Goal: Information Seeking & Learning: Check status

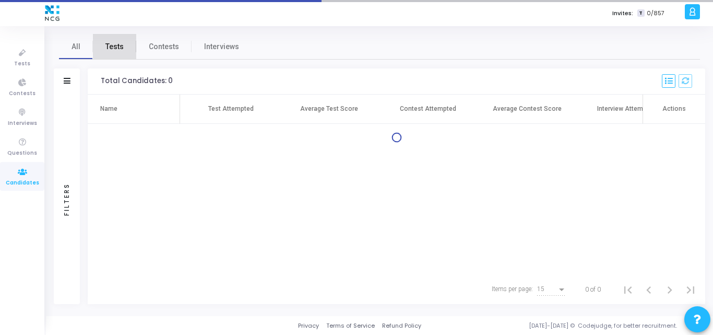
click at [113, 46] on span "Tests" at bounding box center [114, 46] width 18 height 11
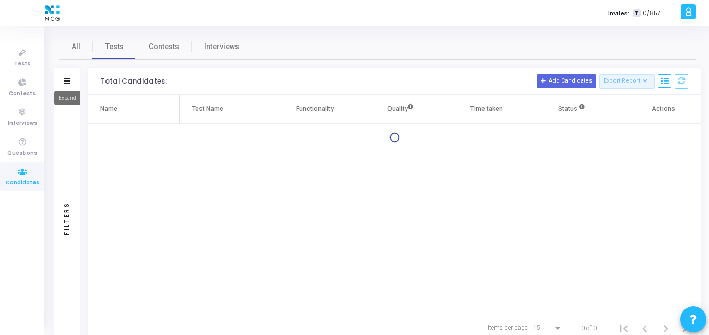
click at [70, 84] on mat-tooltip-component "Expand" at bounding box center [67, 98] width 41 height 29
click at [65, 81] on icon at bounding box center [67, 81] width 7 height 6
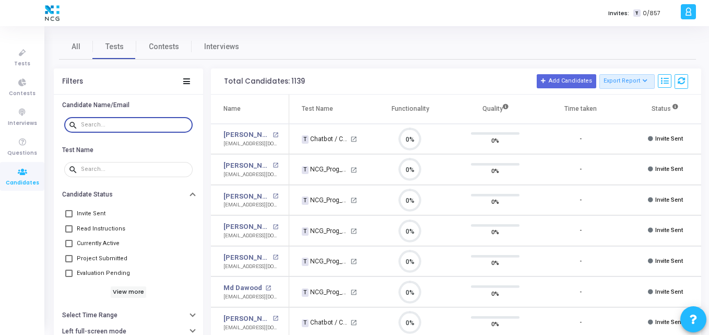
paste input "pranitalokhande8@gmail.com"
click at [108, 124] on input "pranitalokhande8@gmail.com" at bounding box center [135, 125] width 108 height 6
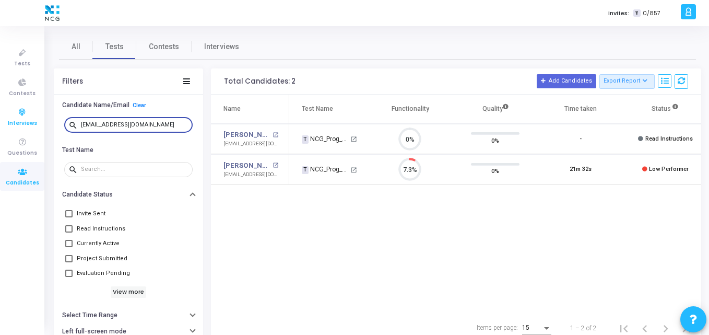
drag, startPoint x: 170, startPoint y: 127, endPoint x: 17, endPoint y: 127, distance: 152.4
click at [17, 127] on div "Tests Contests Interviews Questions Candidates Invites: T 0/857 K Kajal Setting…" at bounding box center [354, 167] width 709 height 335
paste input "dimpleswamiofficial"
drag, startPoint x: 172, startPoint y: 125, endPoint x: 0, endPoint y: 123, distance: 172.3
click at [0, 123] on div "Tests Contests Interviews Questions Candidates Invites: T 0/857 K Kajal Setting…" at bounding box center [354, 167] width 709 height 335
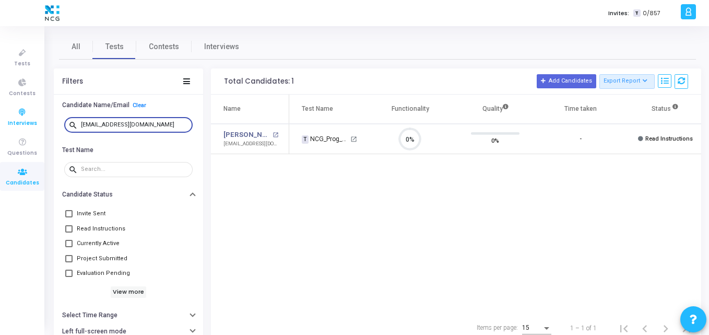
paste input "pavangowda1678"
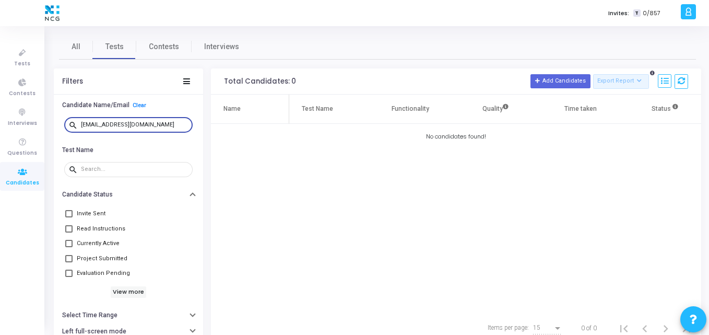
type input "pavangowda1678@gmail.com"
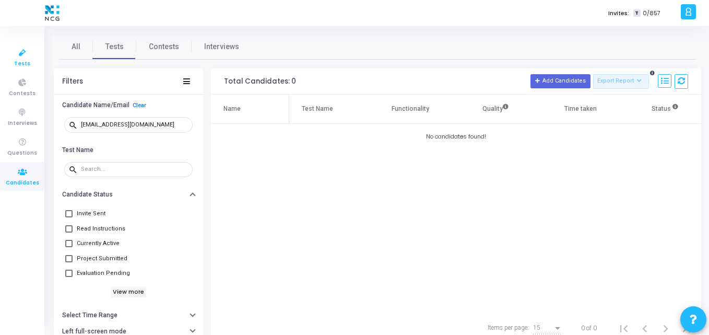
click at [31, 66] on link "Tests" at bounding box center [22, 57] width 44 height 29
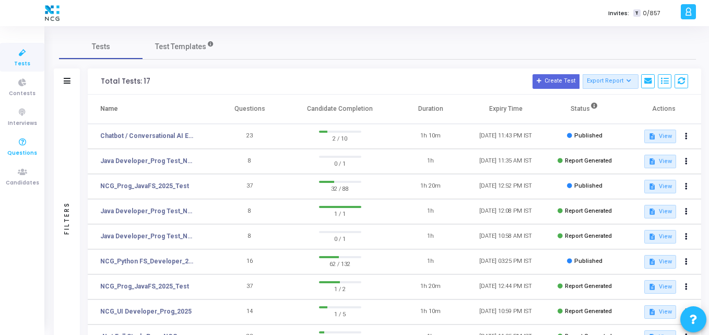
click at [14, 159] on link "Questions" at bounding box center [22, 146] width 44 height 29
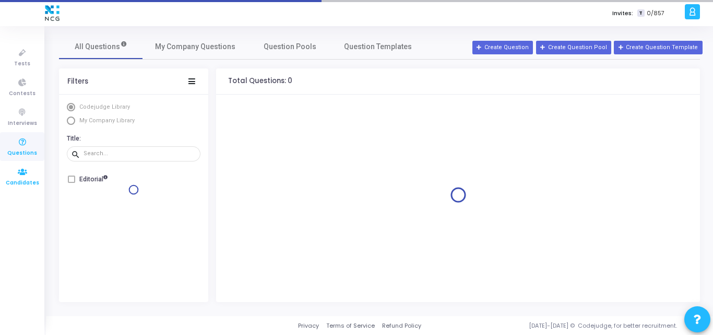
click at [20, 179] on span "Candidates" at bounding box center [22, 183] width 33 height 9
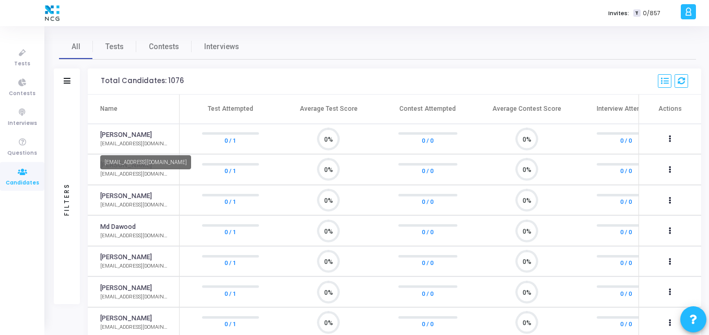
scroll to position [22, 27]
click at [17, 58] on icon at bounding box center [22, 52] width 22 height 13
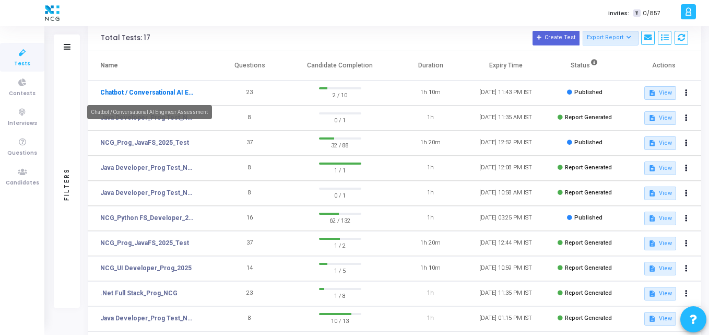
click at [150, 88] on link "Chatbot / Conversational AI Engineer Assessment" at bounding box center [148, 92] width 96 height 9
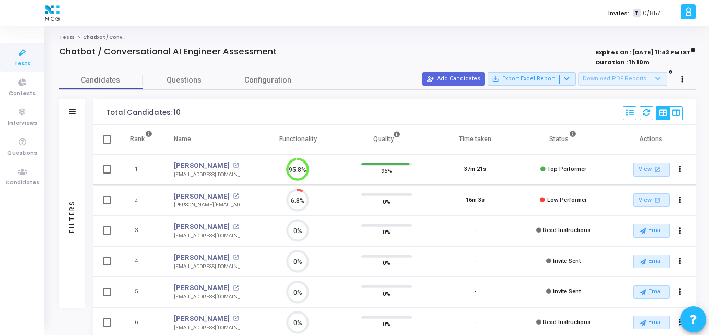
click at [379, 281] on div "0%" at bounding box center [386, 292] width 67 height 26
click at [170, 79] on span "Questions" at bounding box center [184, 80] width 84 height 11
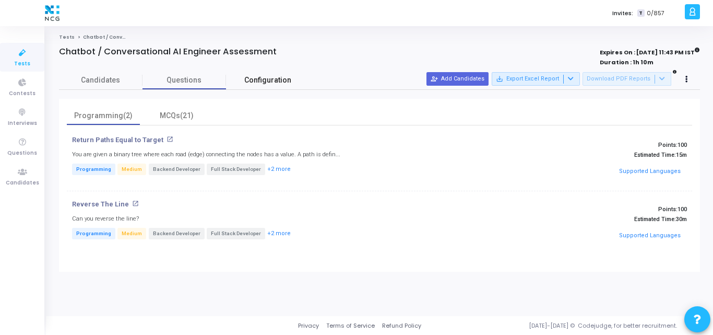
click at [259, 81] on span "Configuration" at bounding box center [267, 80] width 47 height 11
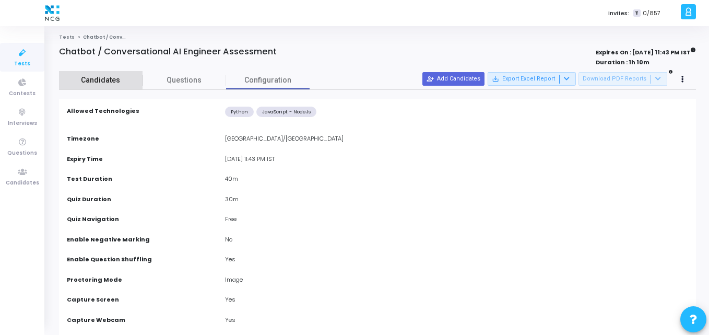
click at [103, 79] on span "Candidates" at bounding box center [101, 80] width 84 height 11
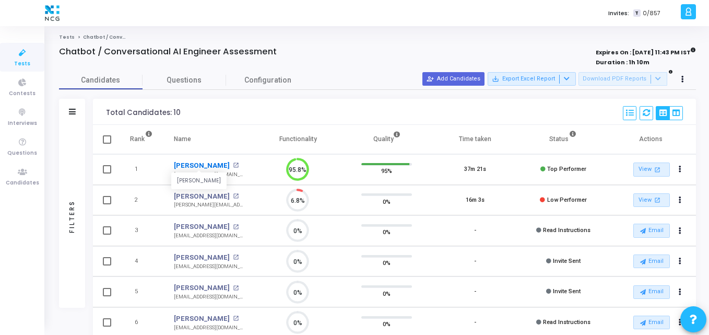
click at [185, 169] on link "Prakash K" at bounding box center [202, 165] width 56 height 10
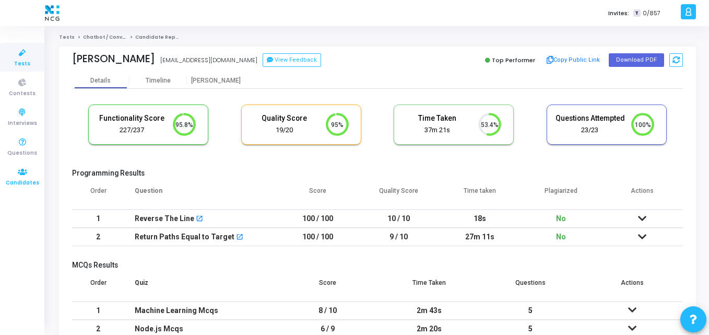
click at [22, 166] on icon at bounding box center [22, 171] width 22 height 13
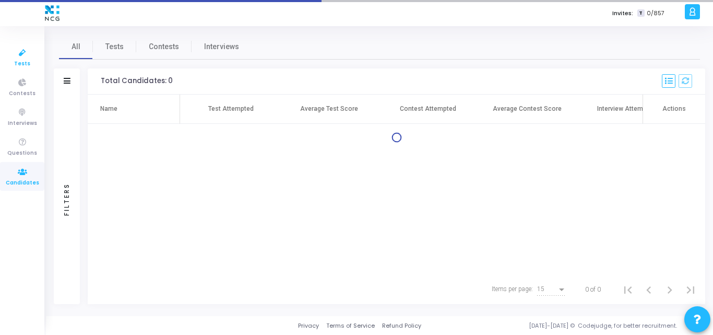
click at [16, 64] on span "Tests" at bounding box center [22, 64] width 16 height 9
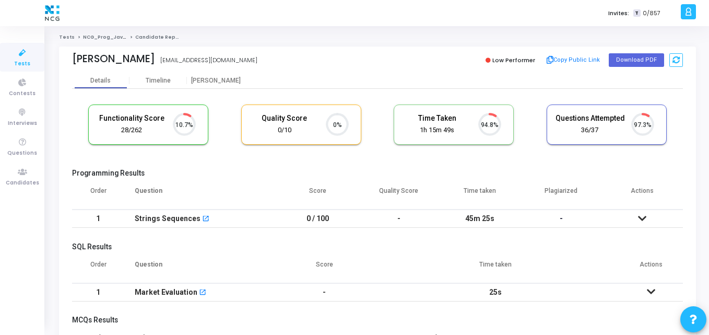
scroll to position [22, 27]
click at [266, 178] on div "Programming Results Order Question Score Quality Score Time taken Plagiarized A…" at bounding box center [377, 201] width 611 height 65
drag, startPoint x: 151, startPoint y: 61, endPoint x: 67, endPoint y: 61, distance: 84.6
click at [67, 61] on div "Suchit Vangolla Suchit vangolla suchitvangolla3000@gmail.com Low Performer Copy…" at bounding box center [377, 59] width 637 height 26
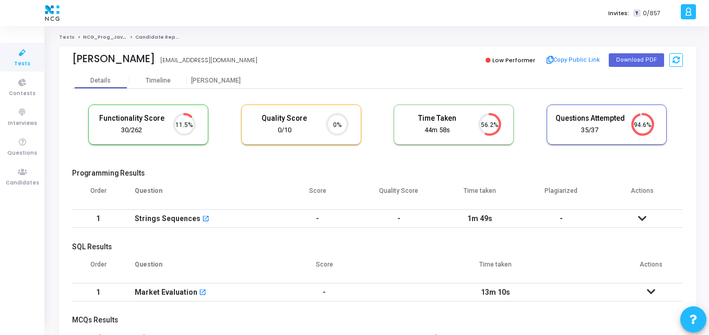
copy div "[PERSON_NAME]"
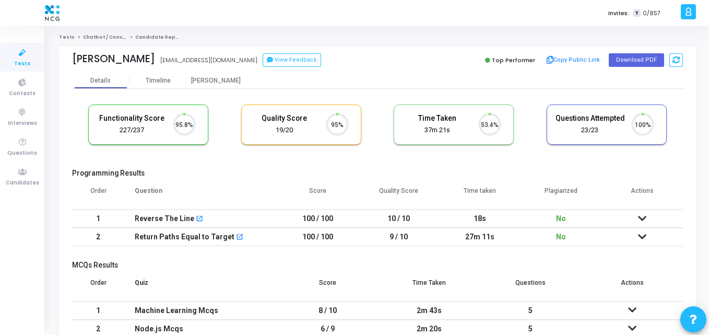
scroll to position [22, 27]
click at [218, 160] on div "Functionality Score 227/237 95.8% Quality Score 19/20 95% Time Taken calculated…" at bounding box center [377, 129] width 611 height 61
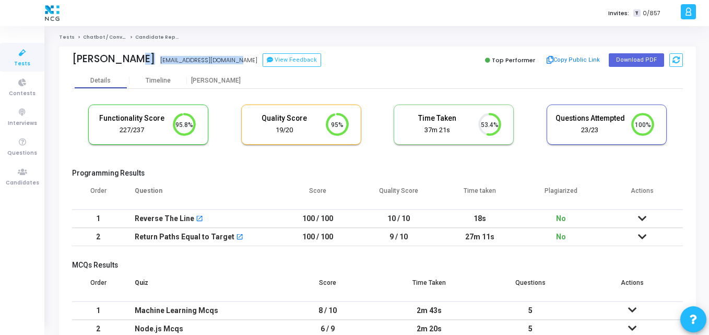
drag, startPoint x: 123, startPoint y: 56, endPoint x: 207, endPoint y: 60, distance: 84.6
click at [207, 60] on div "Prakash K kprakasheee35@gmail.com kprakasheee35@gmail.com View Feedback" at bounding box center [222, 60] width 300 height 15
copy div "kprakasheee35@gmail.com"
click at [289, 209] on td "100 / 100" at bounding box center [317, 218] width 81 height 18
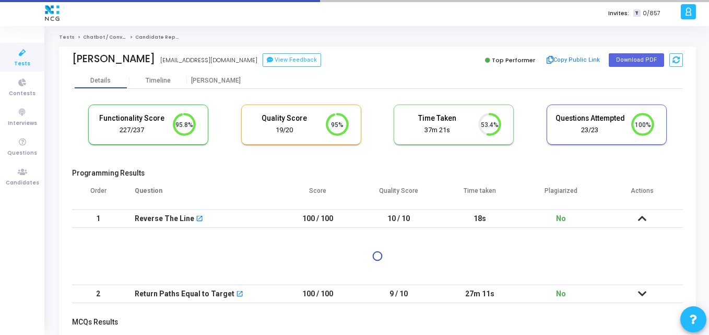
click at [9, 50] on link "Tests" at bounding box center [22, 57] width 44 height 29
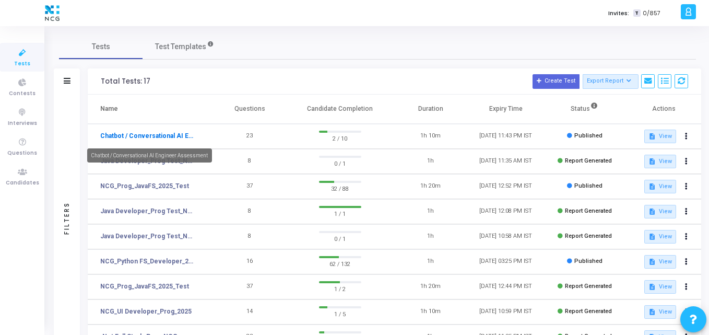
click at [169, 137] on link "Chatbot / Conversational AI Engineer Assessment" at bounding box center [148, 135] width 96 height 9
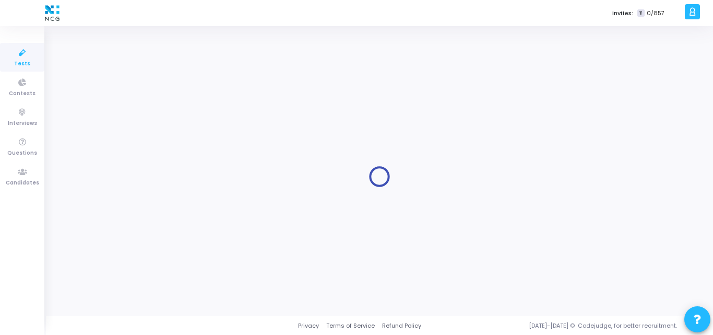
click at [535, 201] on div at bounding box center [379, 177] width 641 height 274
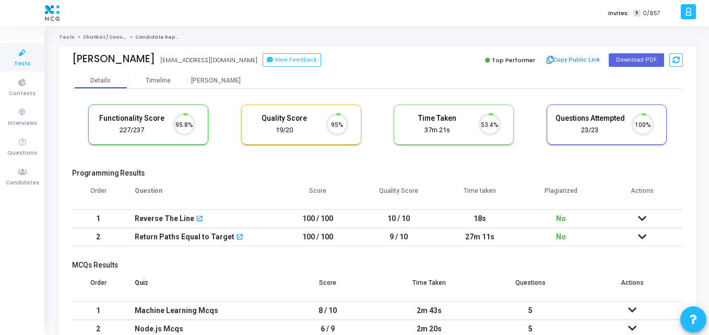
scroll to position [22, 27]
click at [210, 77] on div "[PERSON_NAME]" at bounding box center [215, 81] width 57 height 8
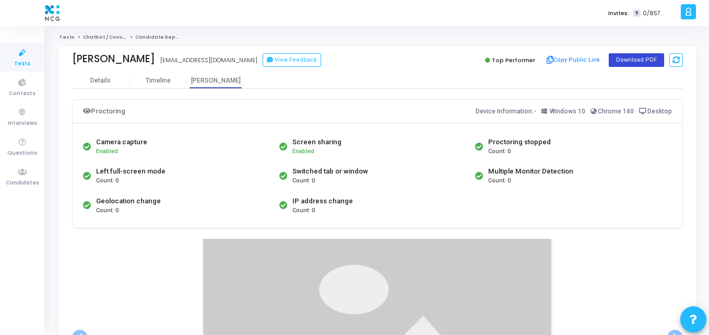
click at [622, 64] on button "Download PDF" at bounding box center [636, 60] width 55 height 14
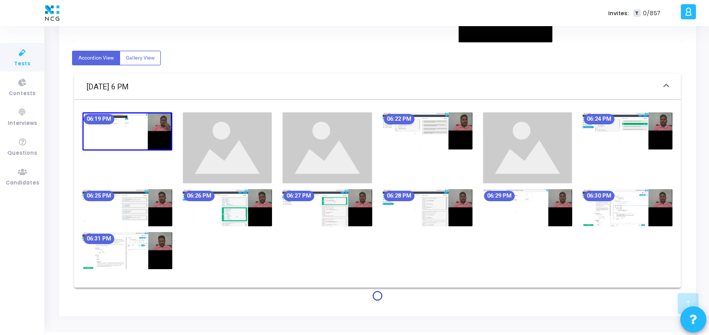
scroll to position [357, 0]
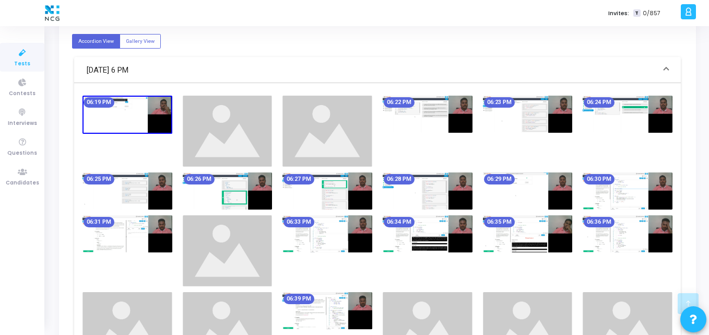
click at [443, 129] on img at bounding box center [428, 114] width 90 height 37
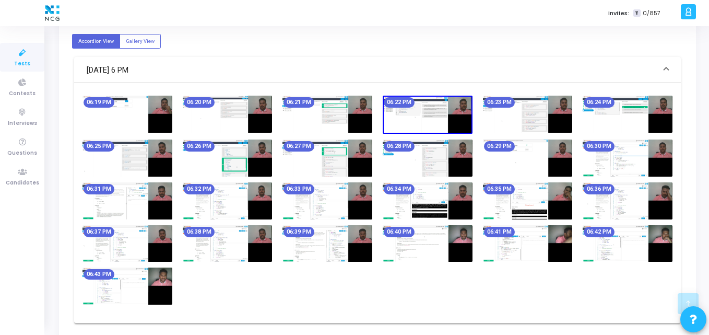
click at [455, 200] on img at bounding box center [428, 200] width 90 height 37
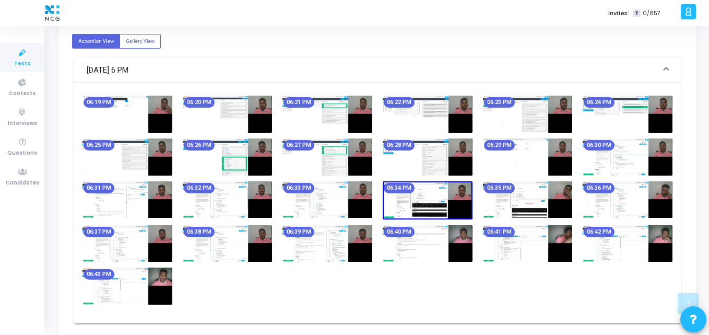
click at [455, 200] on img at bounding box center [428, 200] width 90 height 38
click at [440, 141] on img at bounding box center [428, 156] width 90 height 37
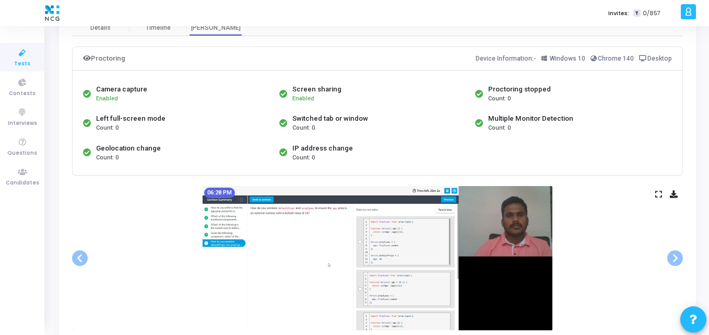
scroll to position [52, 0]
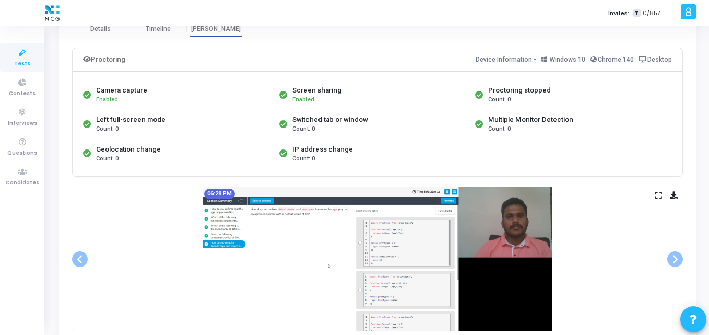
click at [673, 192] on icon at bounding box center [674, 195] width 8 height 6
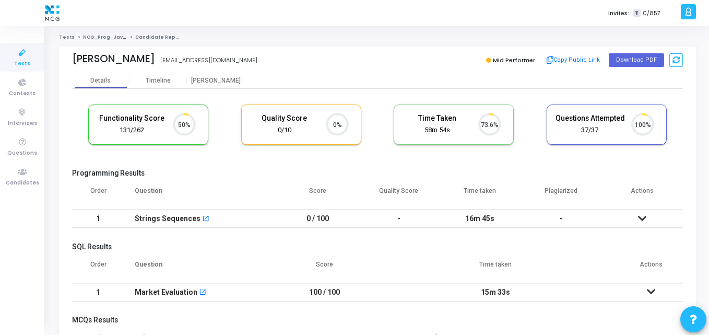
scroll to position [5, 5]
drag, startPoint x: 159, startPoint y: 60, endPoint x: 233, endPoint y: 67, distance: 74.5
click at [233, 67] on div "[PERSON_NAME] [EMAIL_ADDRESS][DOMAIN_NAME]" at bounding box center [222, 60] width 300 height 15
copy div "[EMAIL_ADDRESS][DOMAIN_NAME]"
click at [233, 67] on div "Reshma Thukrul reshira12345@gmail.com" at bounding box center [222, 60] width 300 height 15
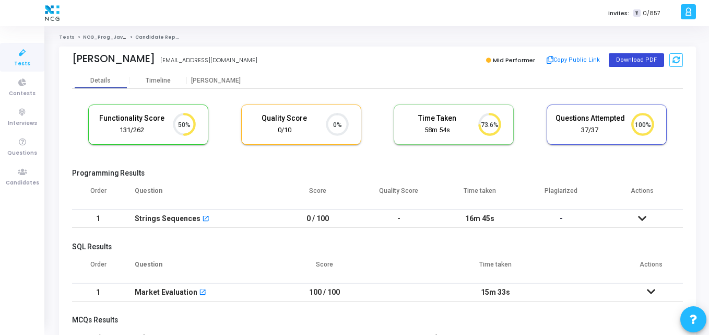
click at [637, 58] on button "Download PDF" at bounding box center [636, 60] width 55 height 14
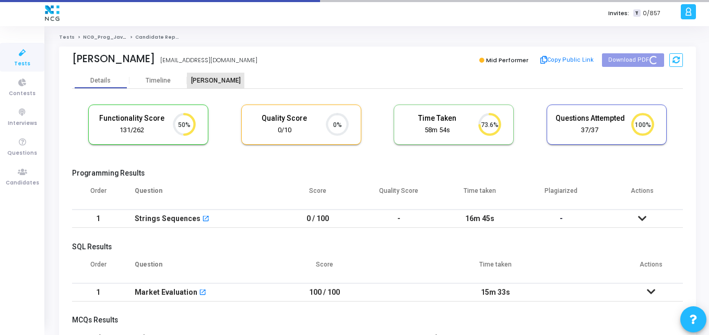
click at [205, 73] on div "Proctor" at bounding box center [215, 81] width 57 height 16
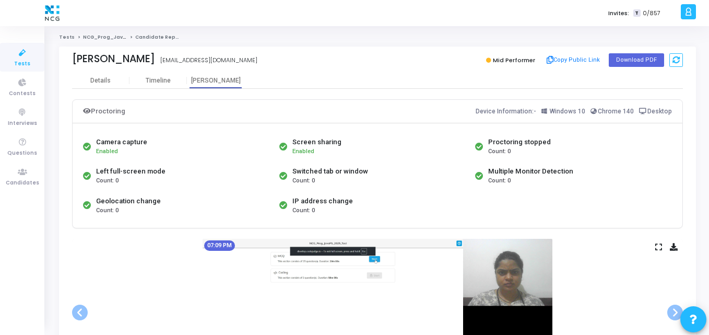
click at [677, 246] on icon at bounding box center [674, 247] width 8 height 6
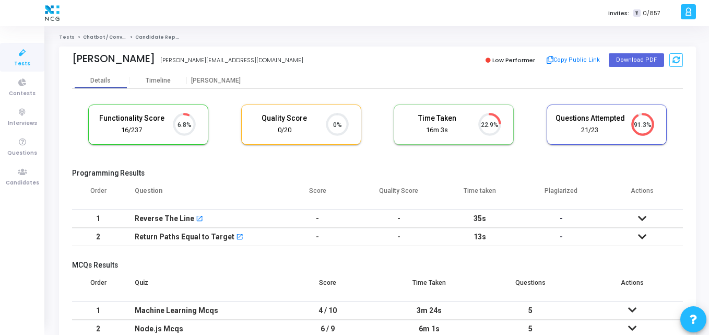
click at [261, 156] on div "Functionality Score 16/237 6.8% Quality Score 0/20 0% Time Taken calculated onc…" at bounding box center [377, 129] width 611 height 61
drag, startPoint x: 193, startPoint y: 56, endPoint x: 275, endPoint y: 64, distance: 81.8
click at [275, 64] on div "[PERSON_NAME] [PERSON_NAME][EMAIL_ADDRESS][DOMAIN_NAME]" at bounding box center [222, 60] width 300 height 15
copy div "[PERSON_NAME][EMAIL_ADDRESS][DOMAIN_NAME]"
drag, startPoint x: 70, startPoint y: 59, endPoint x: 189, endPoint y: 63, distance: 119.1
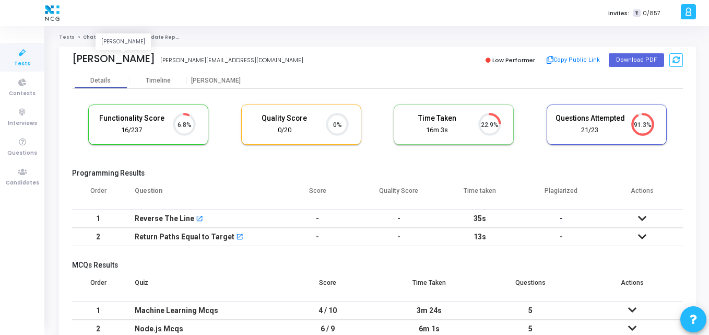
click at [189, 63] on div "[PERSON_NAME] [PERSON_NAME] [PERSON_NAME][EMAIL_ADDRESS][DOMAIN_NAME] Low Perfo…" at bounding box center [377, 59] width 637 height 26
copy div "[PERSON_NAME]"
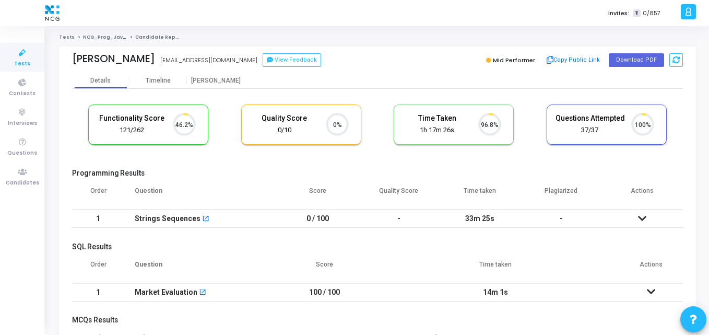
scroll to position [22, 27]
click at [210, 165] on cj-candidate-results "Functionality Score 121/262 46.2% Quality Score 0/10 0% Time Taken calculated o…" at bounding box center [377, 294] width 611 height 390
click at [622, 57] on button "Download PDF" at bounding box center [636, 60] width 55 height 14
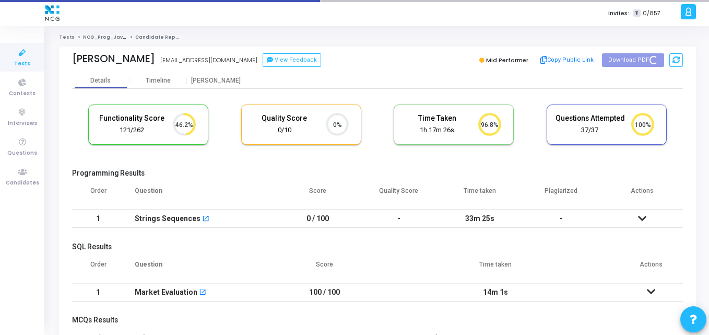
drag, startPoint x: 224, startPoint y: 60, endPoint x: 147, endPoint y: 63, distance: 77.3
click at [147, 63] on div "[PERSON_NAME] [EMAIL_ADDRESS][DOMAIN_NAME] View Feedback" at bounding box center [222, 60] width 300 height 15
copy div "[EMAIL_ADDRESS][DOMAIN_NAME]"
click at [220, 84] on div "[PERSON_NAME]" at bounding box center [215, 81] width 57 height 8
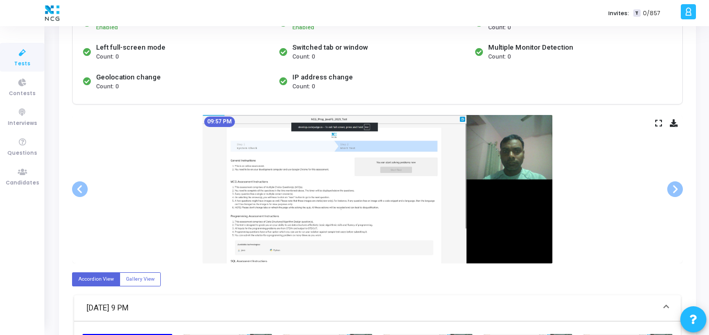
scroll to position [125, 0]
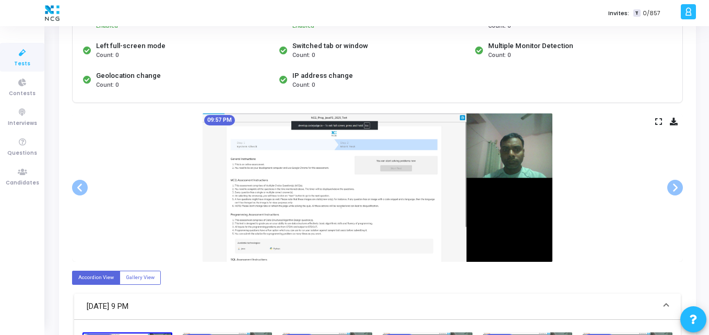
click at [674, 122] on icon at bounding box center [674, 121] width 8 height 6
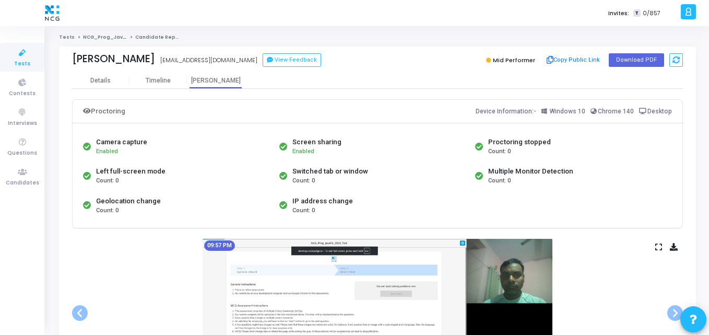
click at [330, 74] on div "Details Timeline [PERSON_NAME]" at bounding box center [377, 81] width 611 height 16
